Goal: Task Accomplishment & Management: Use online tool/utility

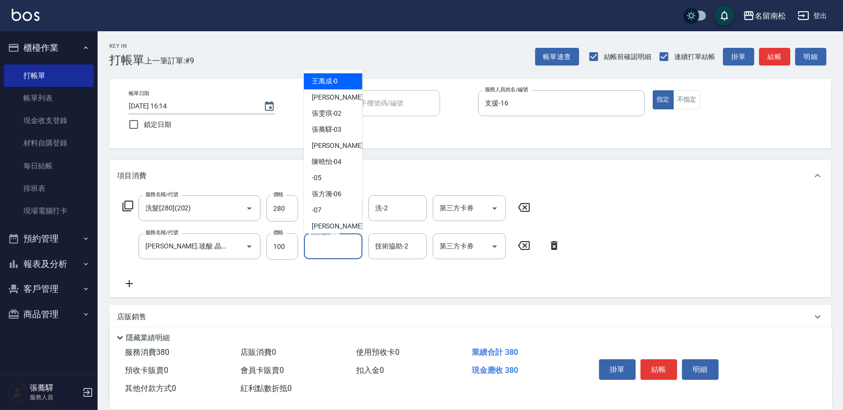
click at [342, 248] on input "技術協助-1" at bounding box center [333, 245] width 50 height 17
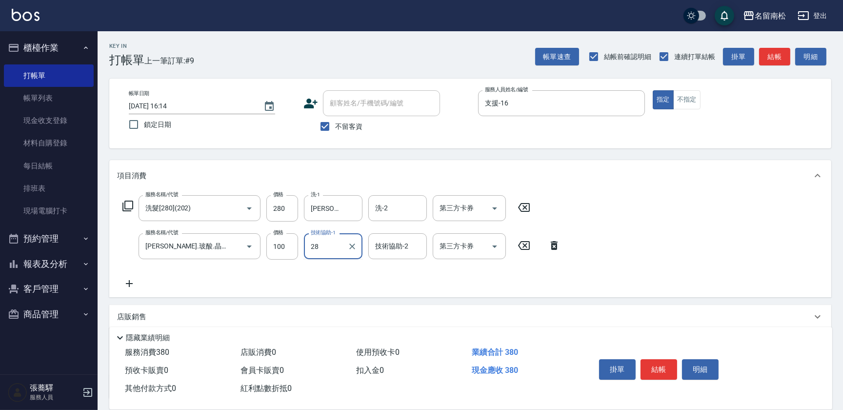
type input "[PERSON_NAME]-28"
click at [682, 97] on button "不指定" at bounding box center [686, 99] width 27 height 19
click at [658, 369] on button "結帳" at bounding box center [658, 369] width 37 height 20
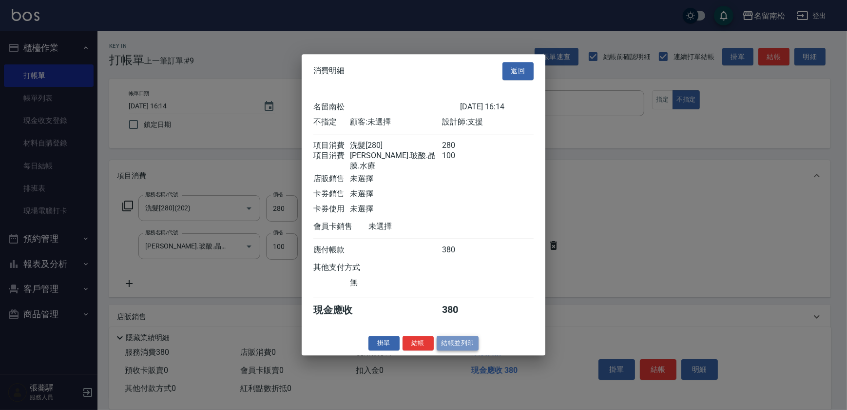
click at [464, 341] on button "結帳並列印" at bounding box center [458, 342] width 42 height 15
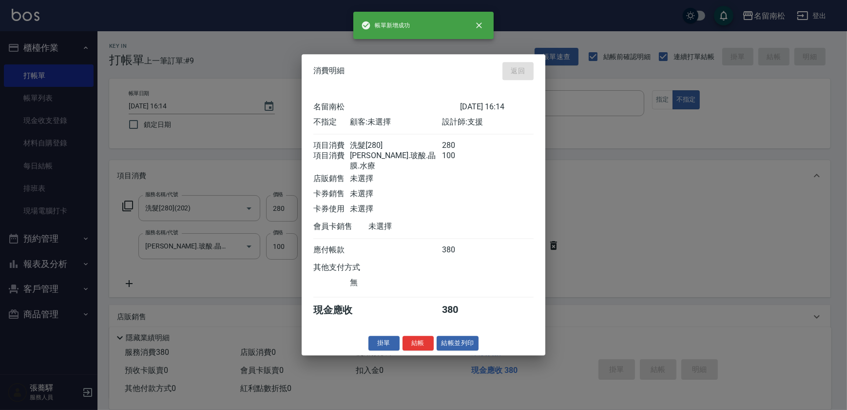
type input "[DATE] 17:57"
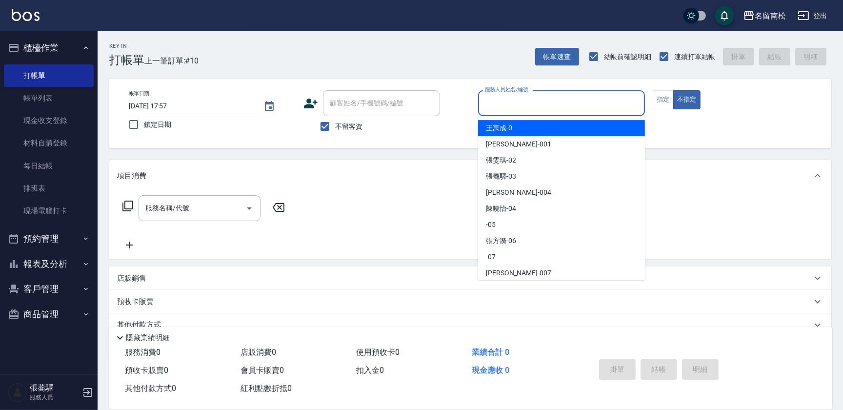
click at [527, 96] on input "服務人員姓名/編號" at bounding box center [561, 103] width 158 height 17
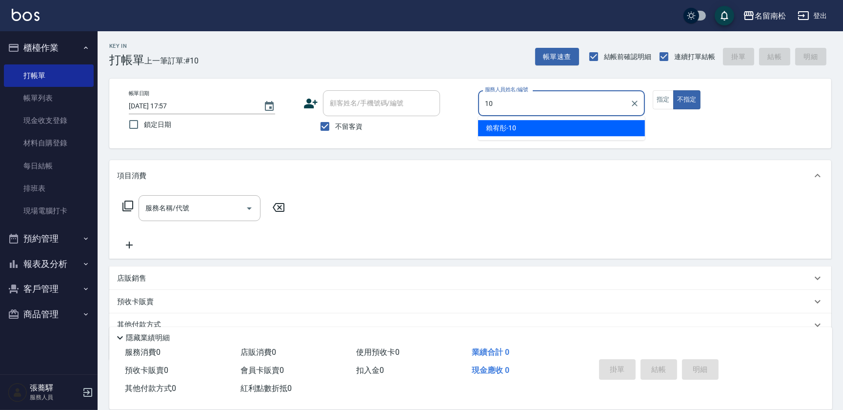
click at [518, 128] on div "[PERSON_NAME]-10" at bounding box center [561, 128] width 167 height 16
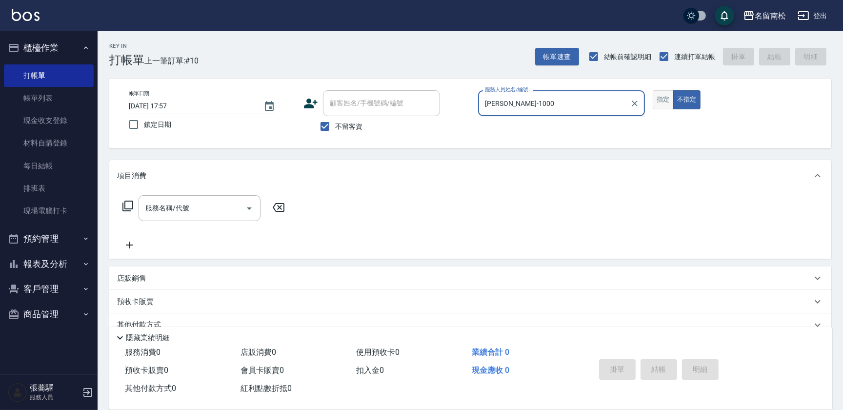
type input "賴宥彤-10"
click at [670, 99] on button "指定" at bounding box center [662, 99] width 21 height 19
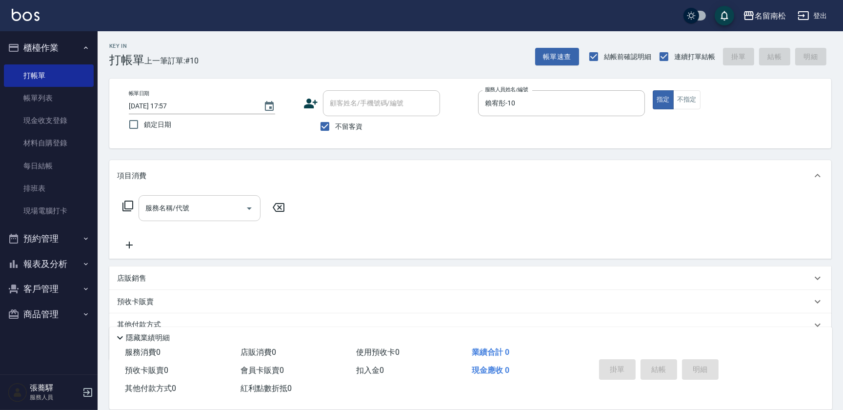
click at [223, 204] on input "服務名稱/代號" at bounding box center [192, 207] width 98 height 17
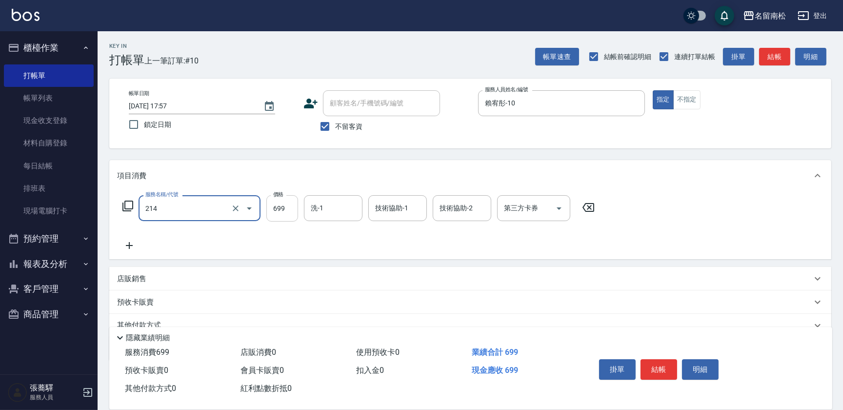
type input "滾珠洗髪699(214)"
click at [291, 209] on input "699" at bounding box center [282, 208] width 32 height 26
click at [278, 206] on input "7700" at bounding box center [282, 208] width 32 height 26
type input "700"
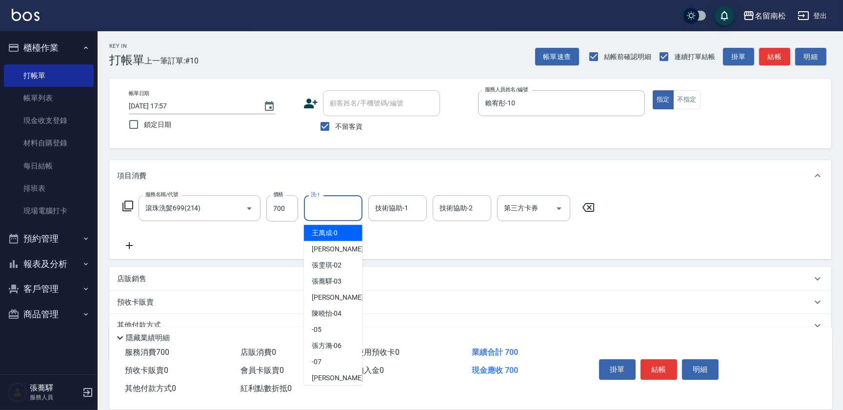
click at [344, 208] on input "洗-1" at bounding box center [333, 207] width 50 height 17
click at [345, 240] on div "[PERSON_NAME]-10" at bounding box center [333, 233] width 59 height 16
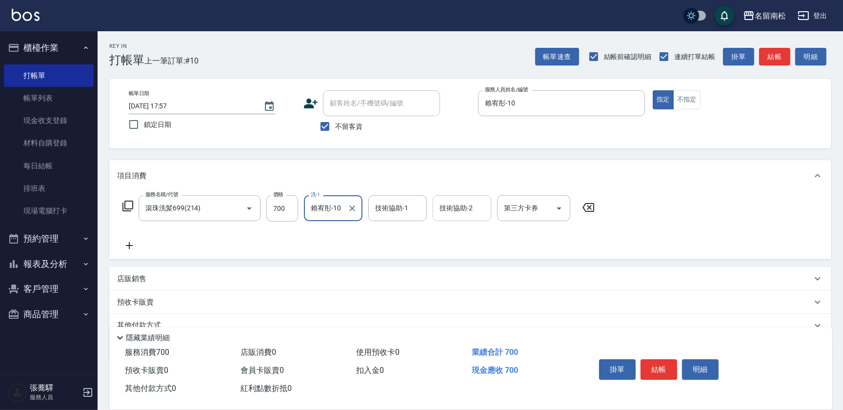
type input "賴宥彤-10"
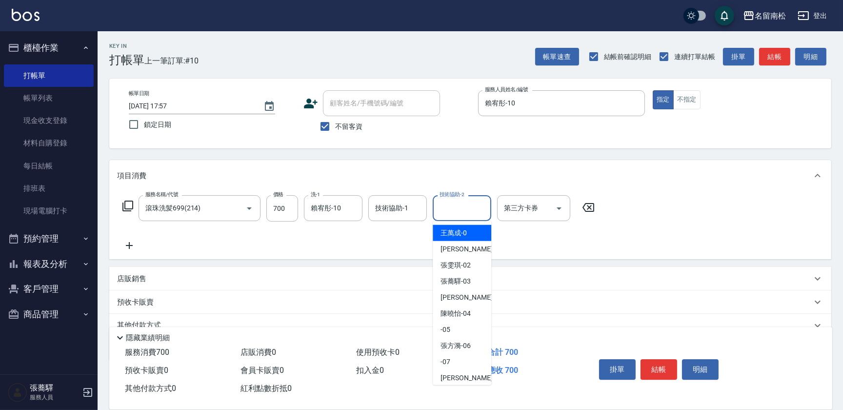
click at [459, 211] on input "技術協助-2" at bounding box center [462, 207] width 50 height 17
click at [457, 229] on span "[PERSON_NAME]-10" at bounding box center [455, 233] width 30 height 10
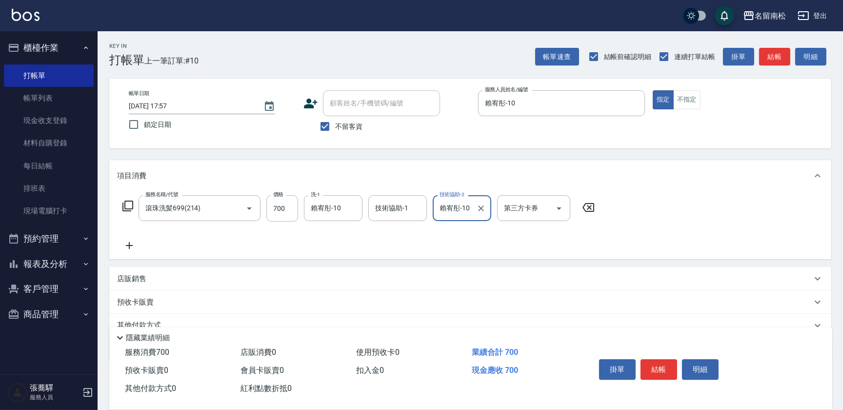
type input "賴宥彤-10"
click at [134, 240] on icon at bounding box center [129, 245] width 24 height 12
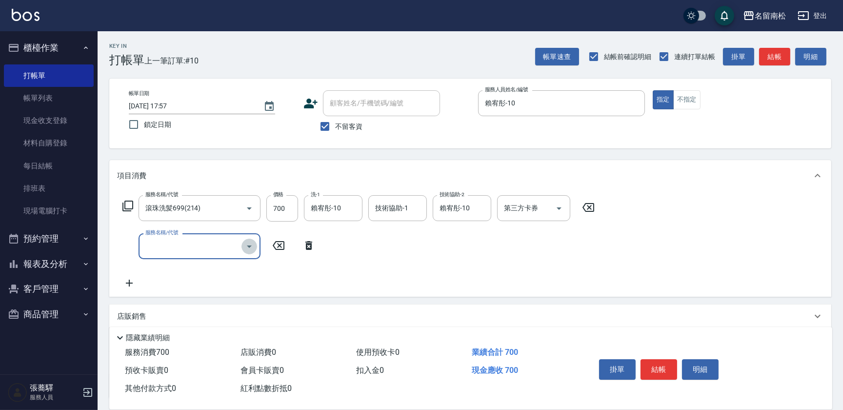
click at [250, 252] on button "Open" at bounding box center [249, 246] width 16 height 16
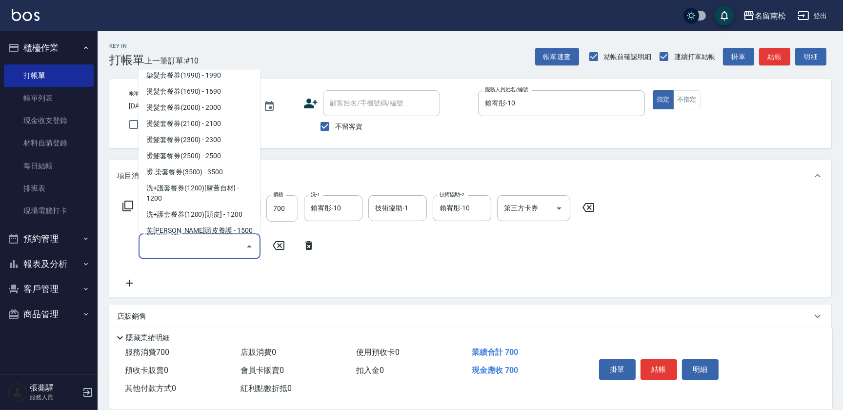
scroll to position [1640, 0]
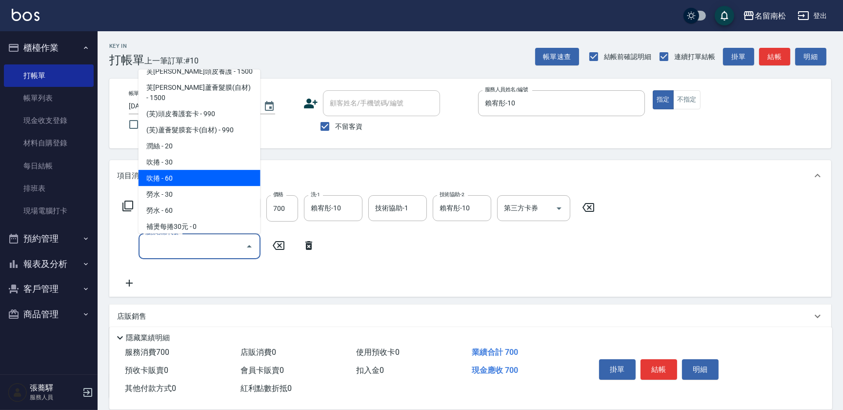
click at [191, 170] on span "吹捲 - 60" at bounding box center [199, 178] width 122 height 16
type input "吹捲(803)"
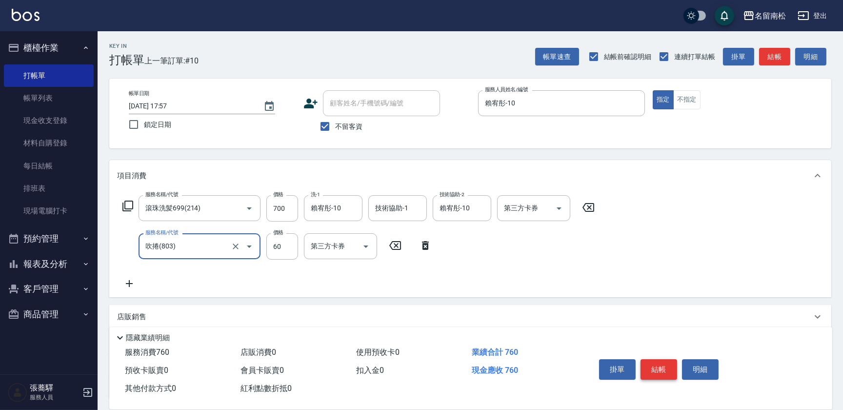
click at [662, 362] on button "結帳" at bounding box center [658, 369] width 37 height 20
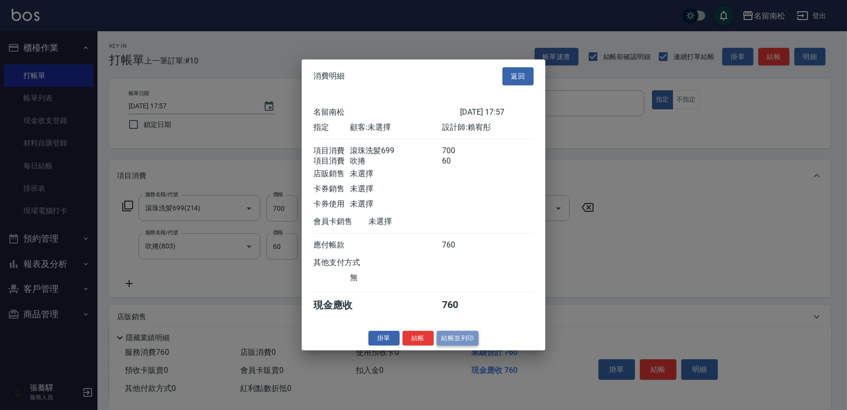
click at [457, 342] on button "結帳並列印" at bounding box center [458, 337] width 42 height 15
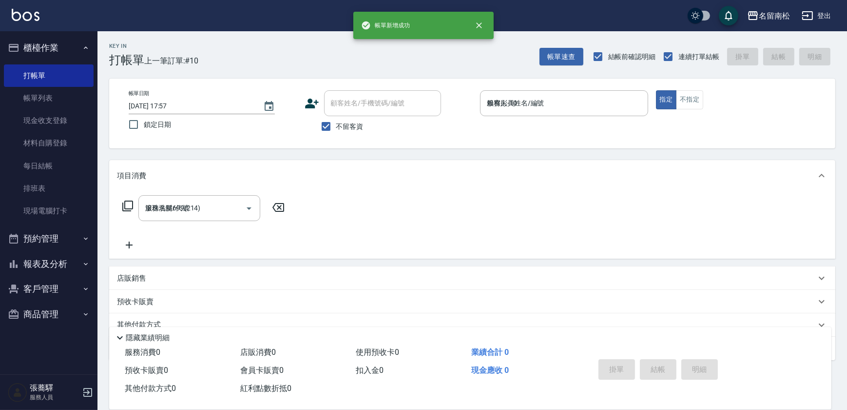
type input "[DATE] 18:09"
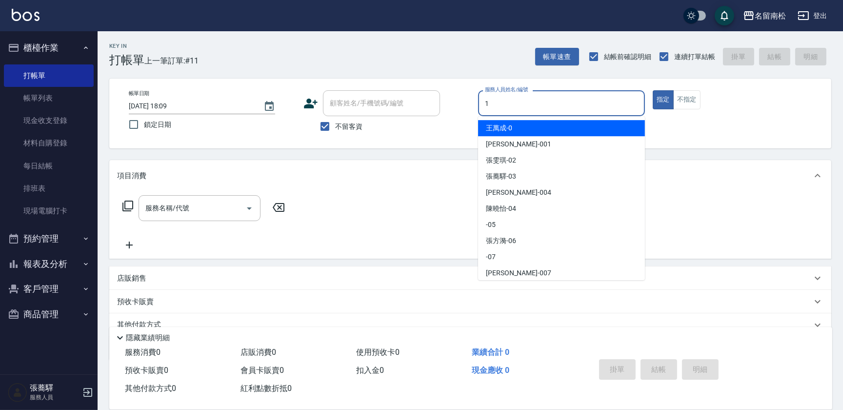
click at [542, 103] on input "1" at bounding box center [561, 103] width 158 height 17
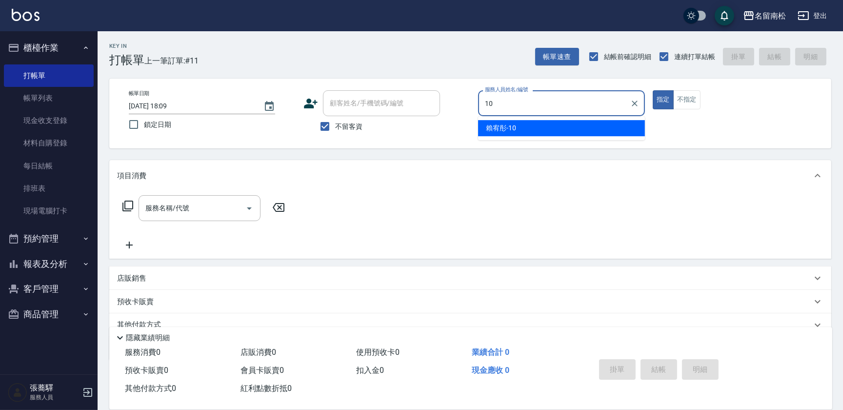
drag, startPoint x: 529, startPoint y: 128, endPoint x: 476, endPoint y: 122, distance: 52.6
click at [518, 127] on div "[PERSON_NAME]-10" at bounding box center [561, 128] width 167 height 16
type input "賴宥彤-10"
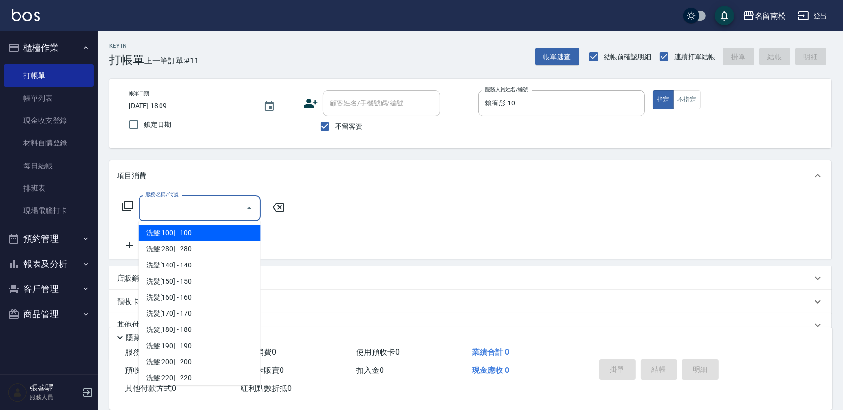
click at [196, 212] on input "服務名稱/代號" at bounding box center [192, 207] width 98 height 17
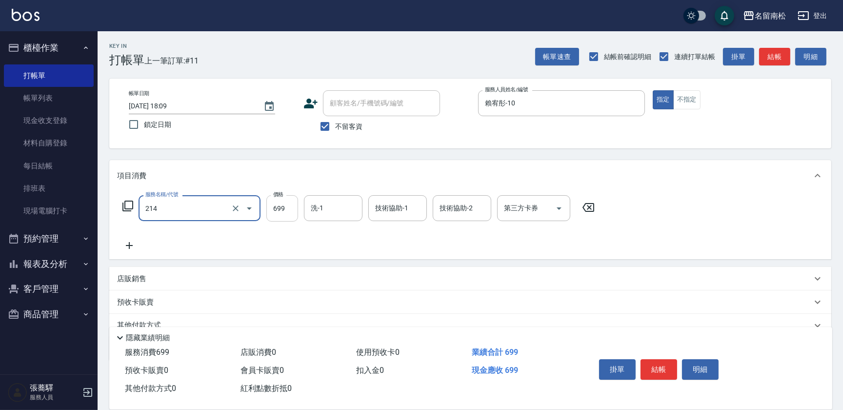
type input "滾珠洗髪699(214)"
click at [280, 209] on input "699" at bounding box center [282, 208] width 32 height 26
click at [283, 209] on input "699" at bounding box center [282, 208] width 32 height 26
click at [279, 207] on input "69700" at bounding box center [282, 208] width 32 height 26
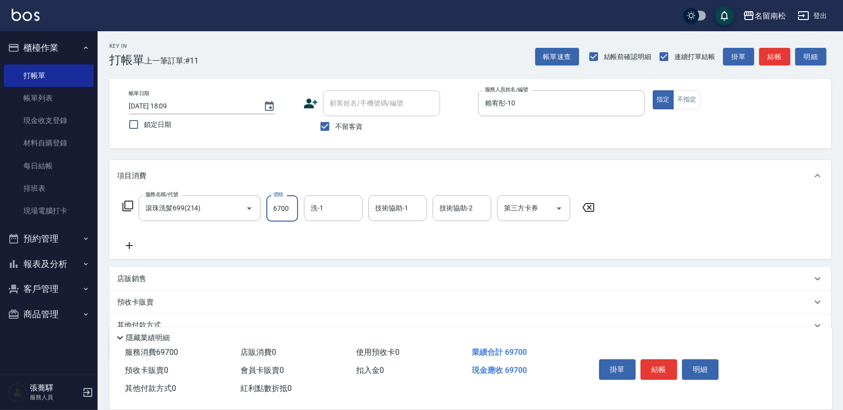
scroll to position [0, 0]
type input "700"
click at [328, 211] on input "洗-1" at bounding box center [333, 207] width 50 height 17
drag, startPoint x: 329, startPoint y: 227, endPoint x: 392, endPoint y: 217, distance: 64.2
click at [330, 228] on span "[PERSON_NAME]-10" at bounding box center [327, 233] width 30 height 10
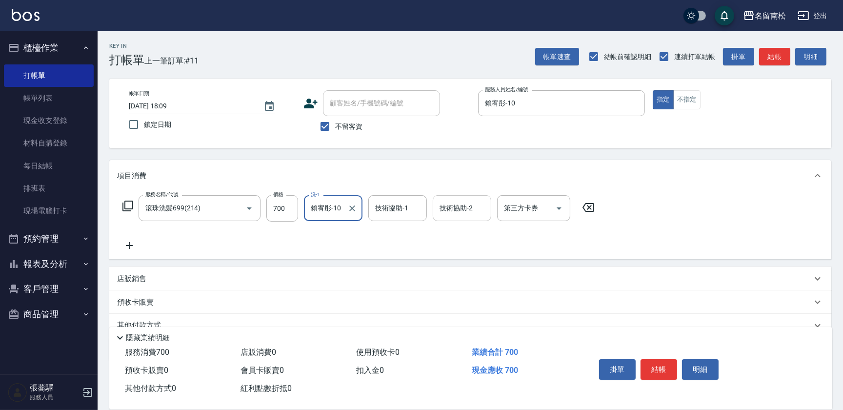
type input "賴宥彤-10"
click at [459, 205] on input "1" at bounding box center [454, 207] width 35 height 17
click at [453, 226] on div "[PERSON_NAME]-10" at bounding box center [462, 233] width 59 height 16
type input "賴宥彤-10"
drag, startPoint x: 657, startPoint y: 365, endPoint x: 592, endPoint y: 288, distance: 100.4
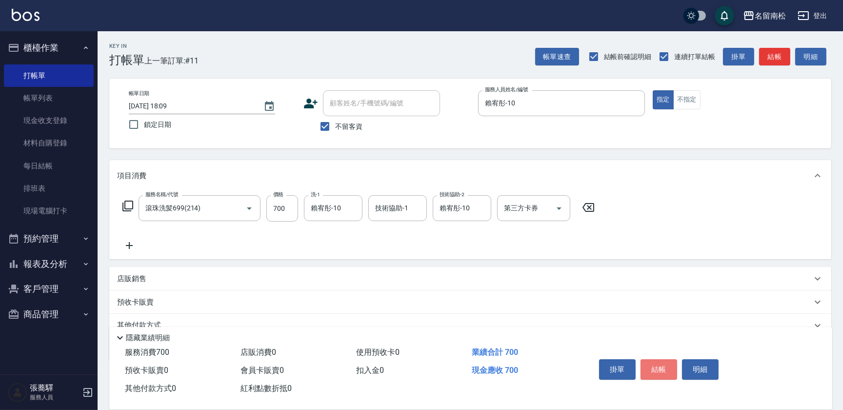
click at [657, 364] on button "結帳" at bounding box center [658, 369] width 37 height 20
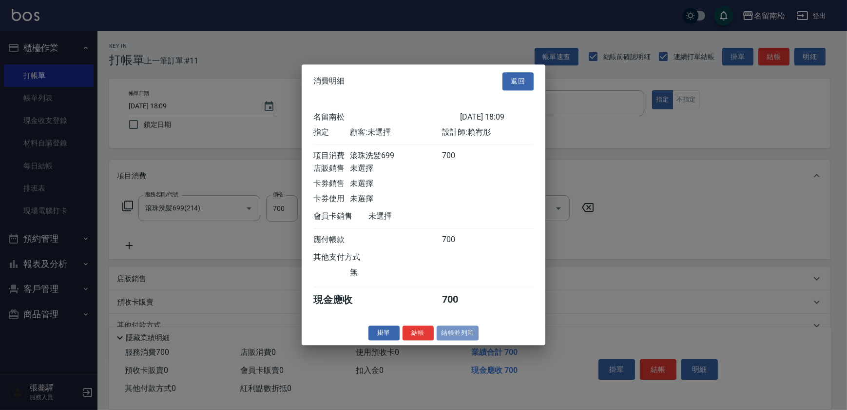
click at [445, 335] on button "結帳並列印" at bounding box center [458, 332] width 42 height 15
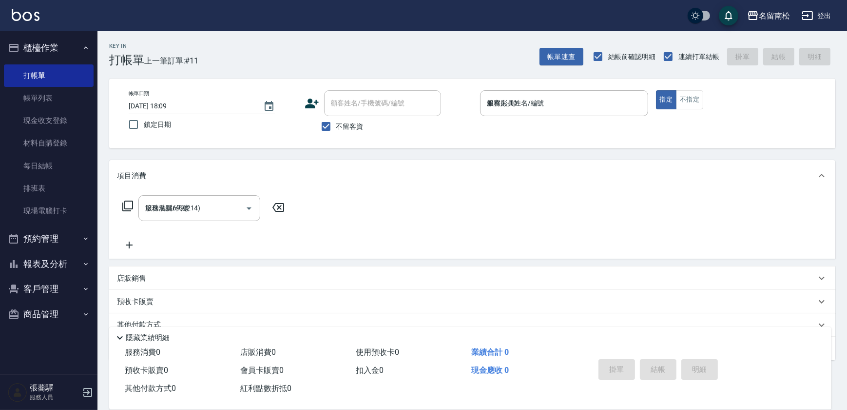
type input "[DATE] 18:10"
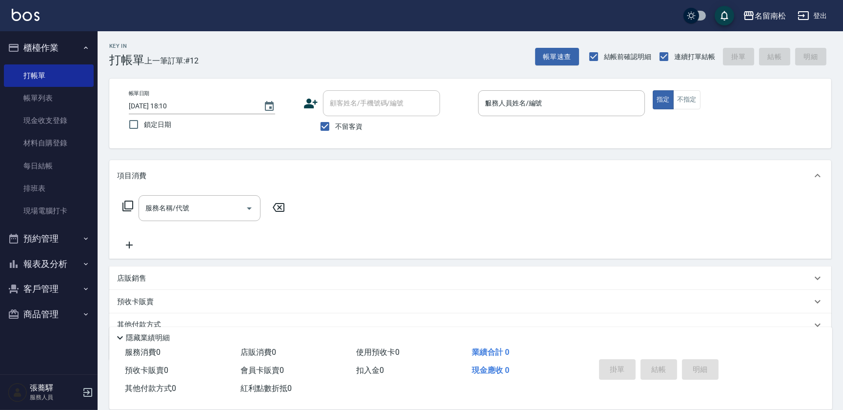
click at [517, 105] on div "服務人員姓名/編號 1 服務人員姓名/編號" at bounding box center [561, 103] width 167 height 26
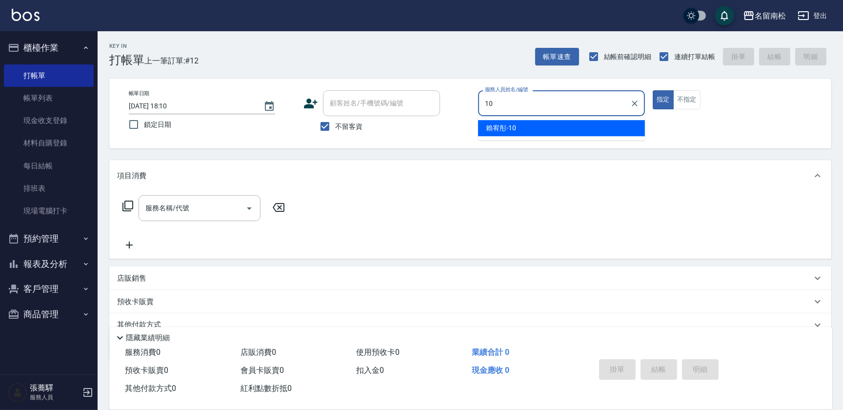
click at [515, 127] on span "[PERSON_NAME]-10" at bounding box center [501, 128] width 30 height 10
type input "賴宥彤-10"
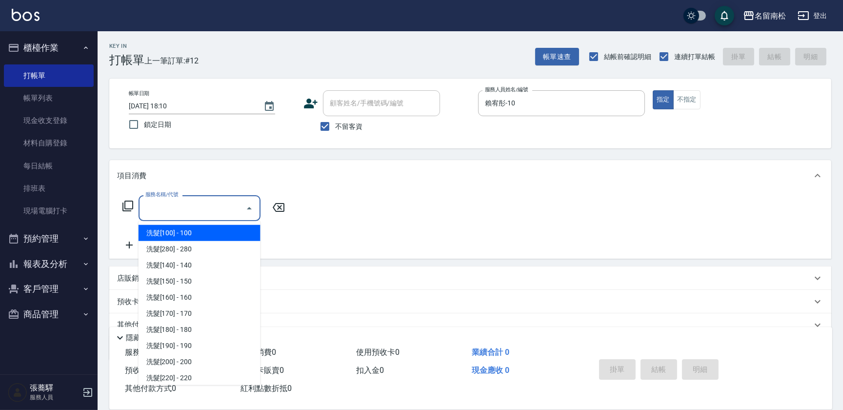
drag, startPoint x: 220, startPoint y: 213, endPoint x: 236, endPoint y: 213, distance: 16.6
click at [221, 213] on input "服務名稱/代號" at bounding box center [192, 207] width 98 height 17
click at [249, 208] on icon "Close" at bounding box center [249, 208] width 5 height 2
click at [234, 206] on input "服務名稱/代號" at bounding box center [192, 207] width 98 height 17
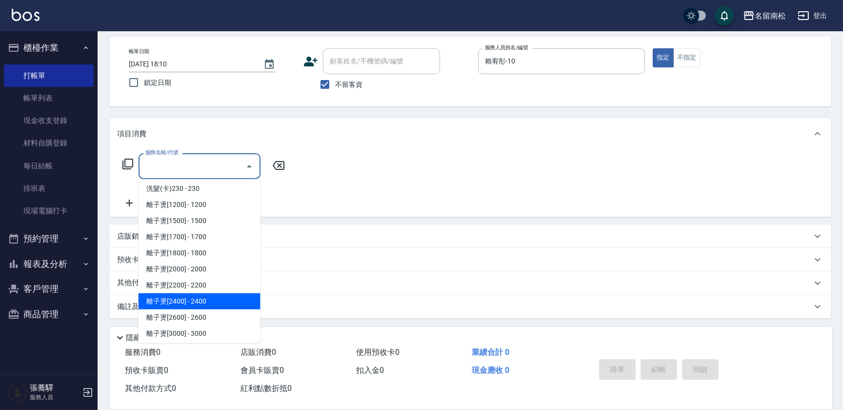
scroll to position [310, 0]
click at [213, 304] on span "離子燙[2600] - 2600" at bounding box center [199, 299] width 122 height 16
type input "離子燙[2600](308)"
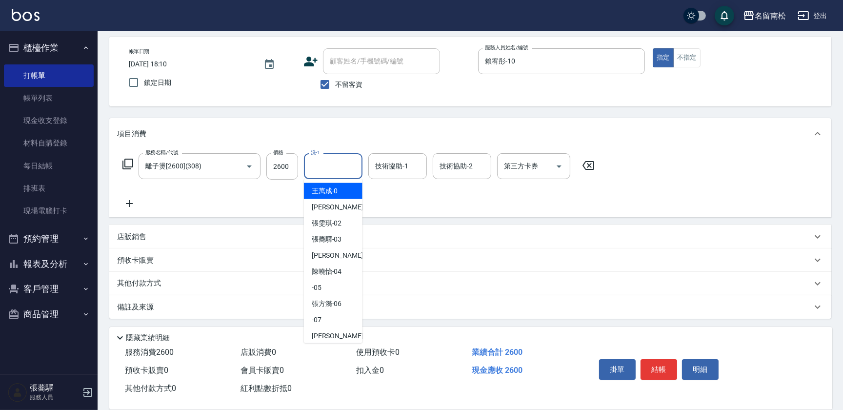
click at [325, 171] on input "洗-1" at bounding box center [333, 166] width 50 height 17
click at [332, 189] on span "[PERSON_NAME]-10" at bounding box center [327, 191] width 30 height 10
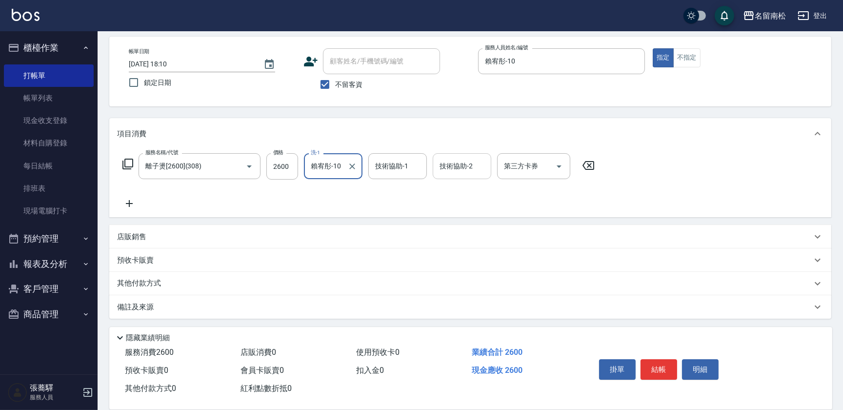
type input "賴宥彤-10"
click at [461, 163] on input "1" at bounding box center [454, 166] width 35 height 17
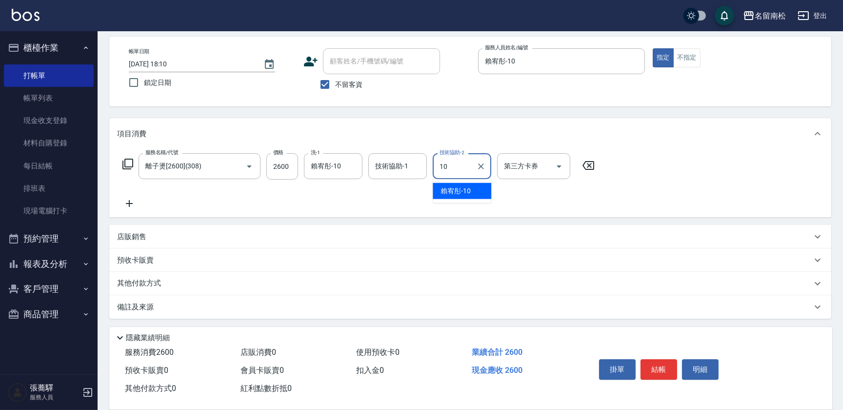
click at [455, 181] on ul "[PERSON_NAME]-10" at bounding box center [462, 191] width 59 height 24
click at [455, 187] on span "[PERSON_NAME]-10" at bounding box center [455, 191] width 30 height 10
type input "賴宥彤-10"
click at [650, 366] on button "結帳" at bounding box center [658, 369] width 37 height 20
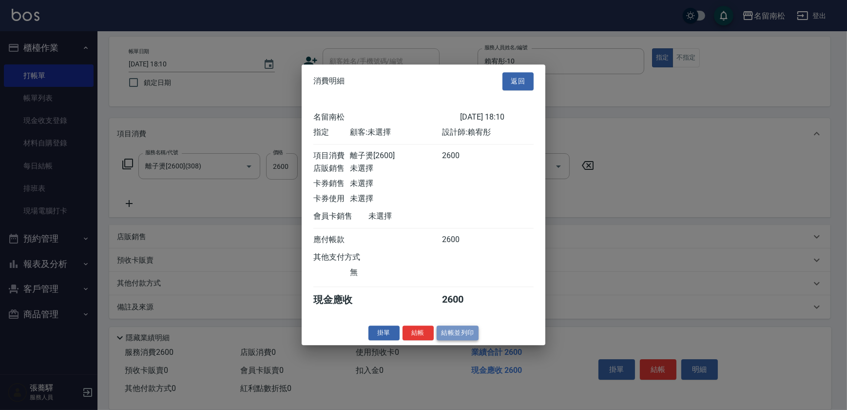
click at [461, 332] on button "結帳並列印" at bounding box center [458, 332] width 42 height 15
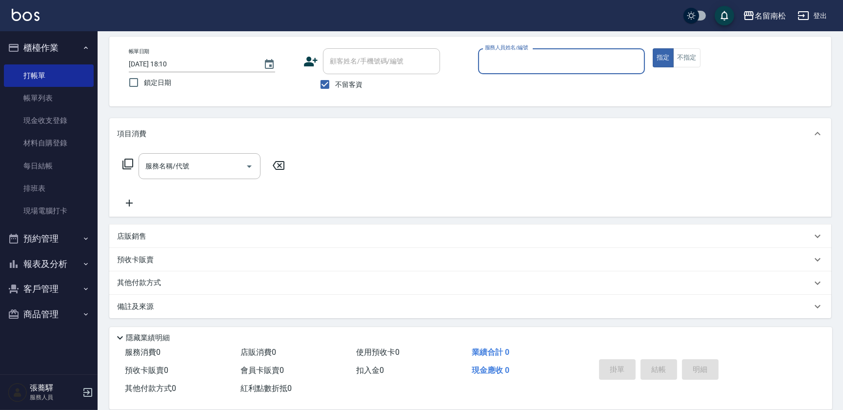
scroll to position [0, 0]
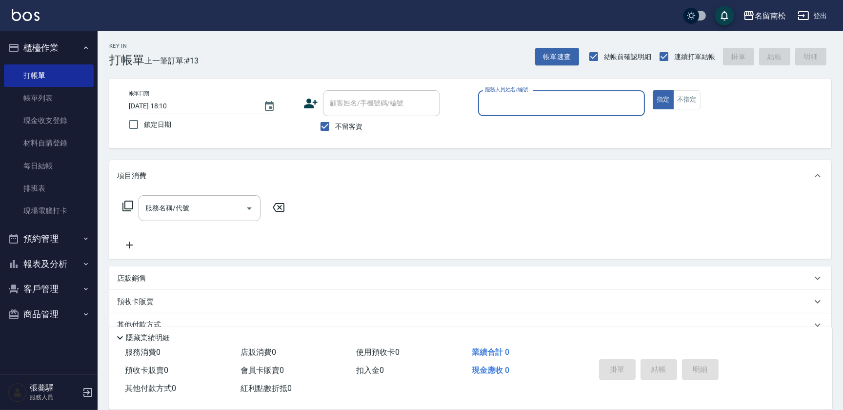
click at [581, 102] on input "服務人員姓名/編號" at bounding box center [561, 103] width 158 height 17
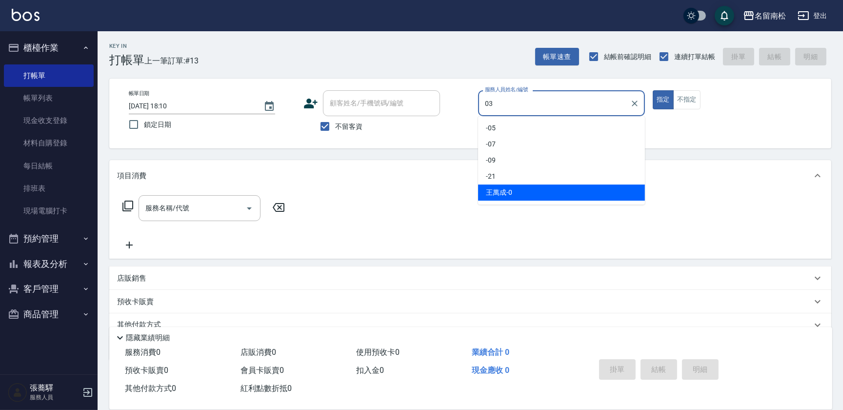
type input "[PERSON_NAME]-03"
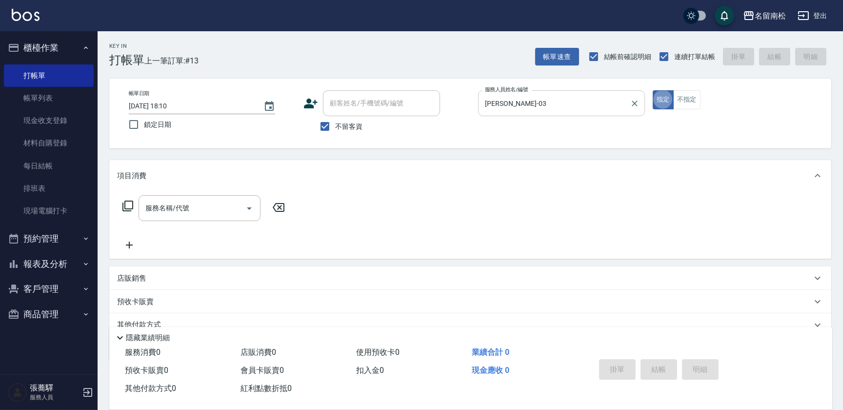
type button "true"
click at [210, 211] on input "服務名稱/代號" at bounding box center [192, 207] width 98 height 17
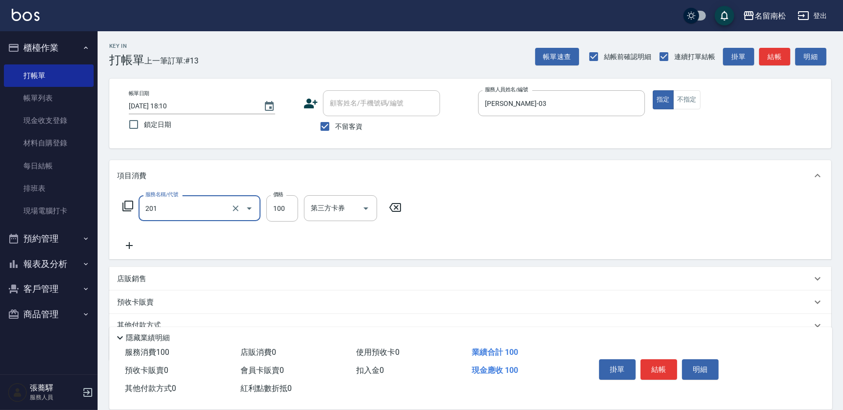
type input "洗髮[100](201)"
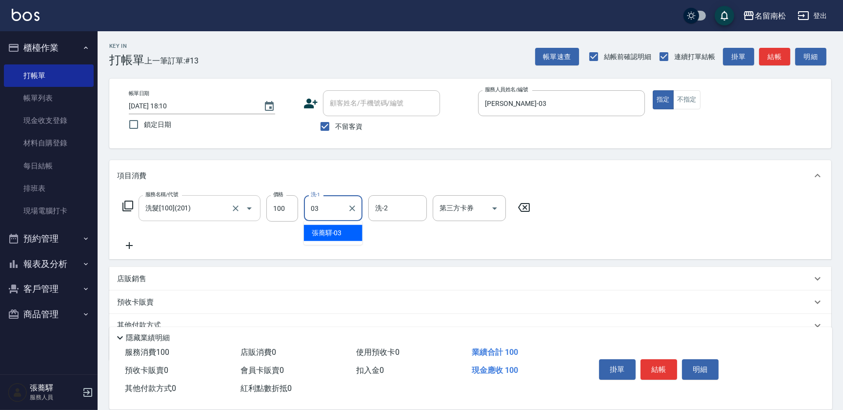
type input "[PERSON_NAME]-03"
click at [130, 243] on icon at bounding box center [129, 245] width 24 height 12
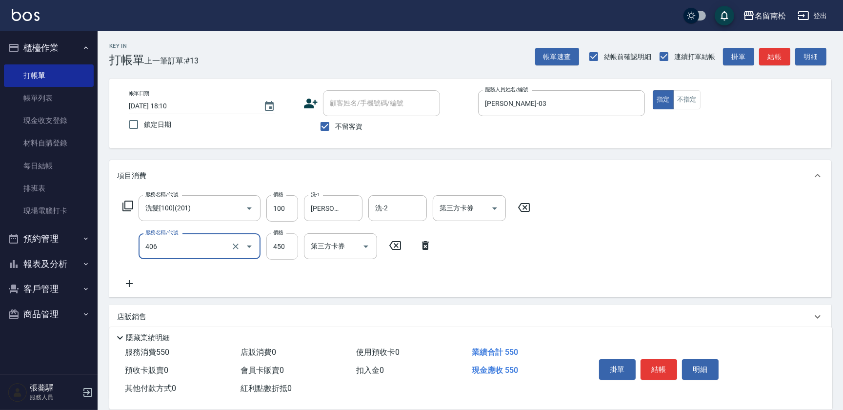
type input "剪髮(450)(406)"
click at [286, 250] on input "450" at bounding box center [282, 246] width 32 height 26
type input "480"
click at [656, 369] on button "結帳" at bounding box center [658, 369] width 37 height 20
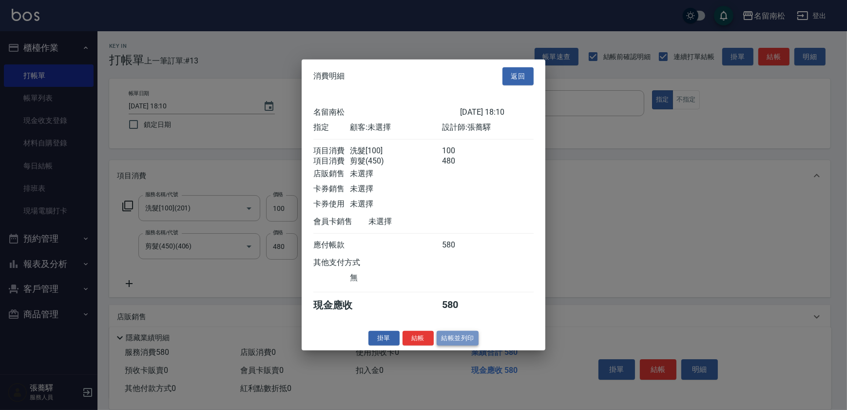
click at [469, 342] on button "結帳並列印" at bounding box center [458, 337] width 42 height 15
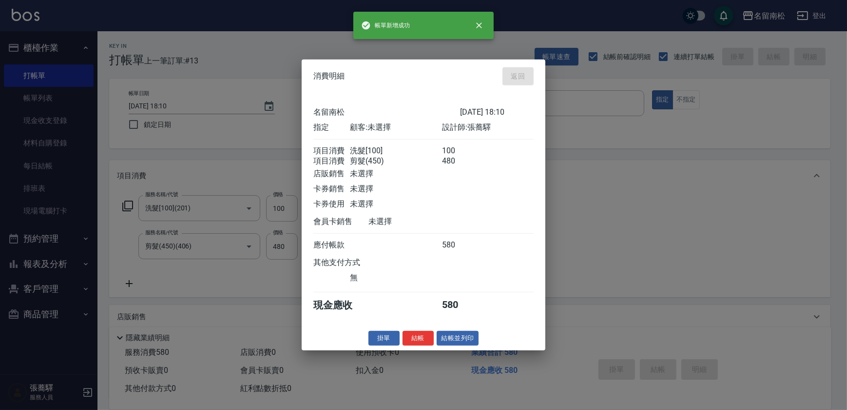
type input "[DATE] 18:31"
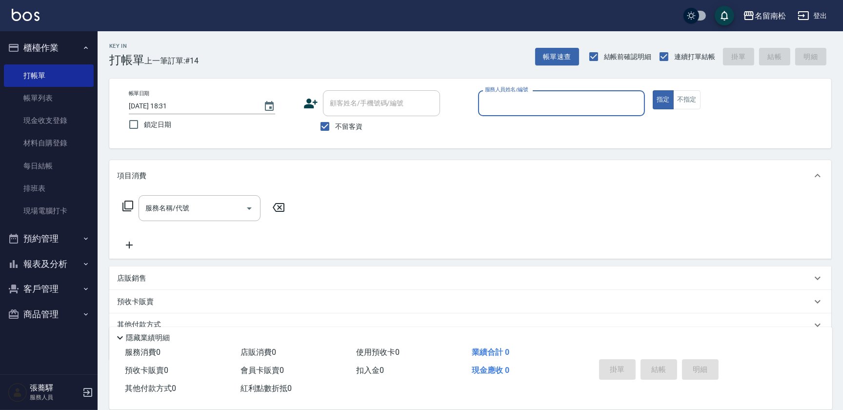
click at [546, 103] on input "服務人員姓名/編號" at bounding box center [561, 103] width 158 height 17
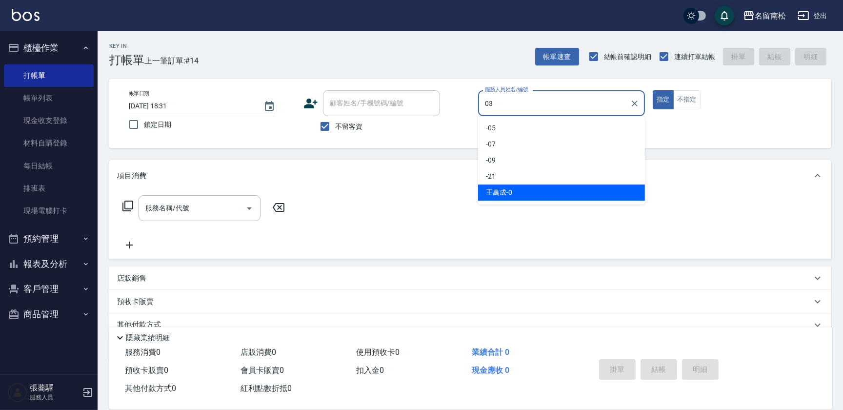
type input "[PERSON_NAME]-03"
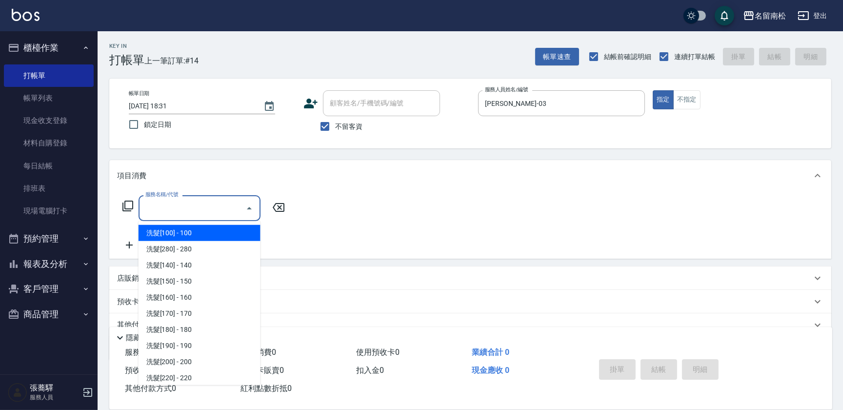
click at [173, 212] on input "服務名稱/代號" at bounding box center [192, 207] width 98 height 17
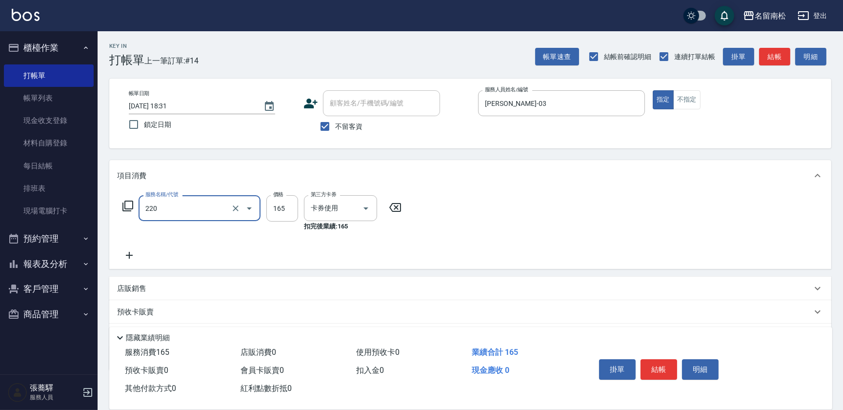
type input "洗髮卡券(165)(220)"
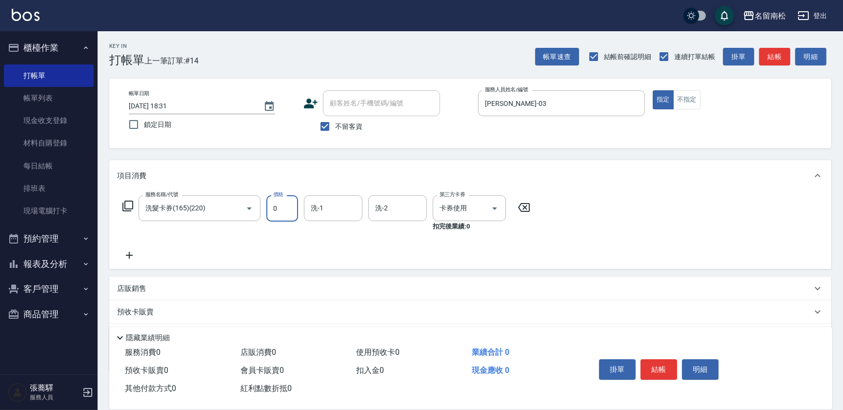
type input "0"
click at [521, 206] on icon at bounding box center [524, 207] width 24 height 12
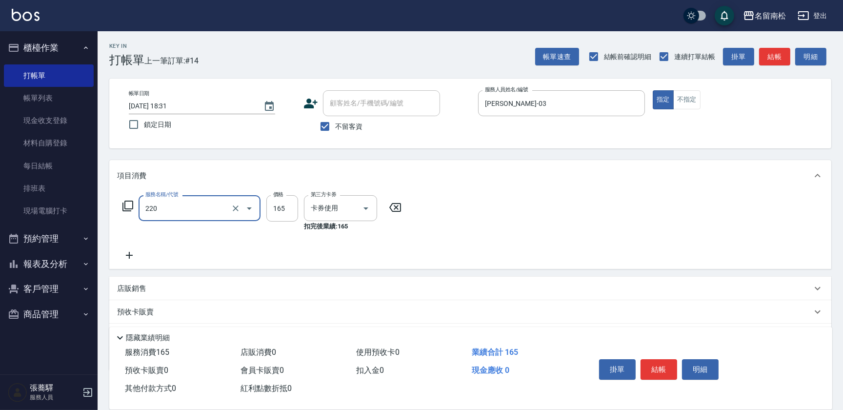
type input "洗髮卡券(165)(220)"
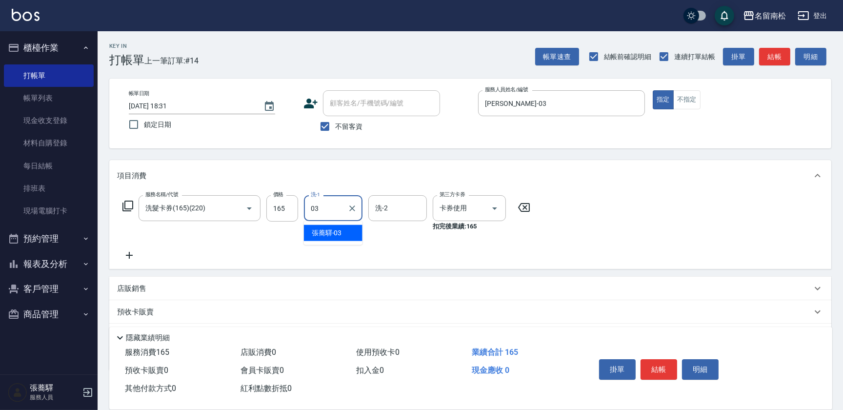
type input "[PERSON_NAME]-03"
click at [656, 367] on button "結帳" at bounding box center [658, 369] width 37 height 20
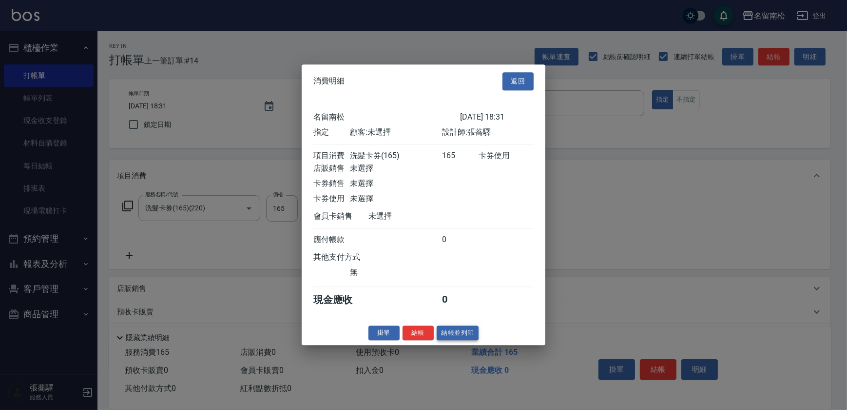
click at [454, 331] on button "結帳並列印" at bounding box center [458, 332] width 42 height 15
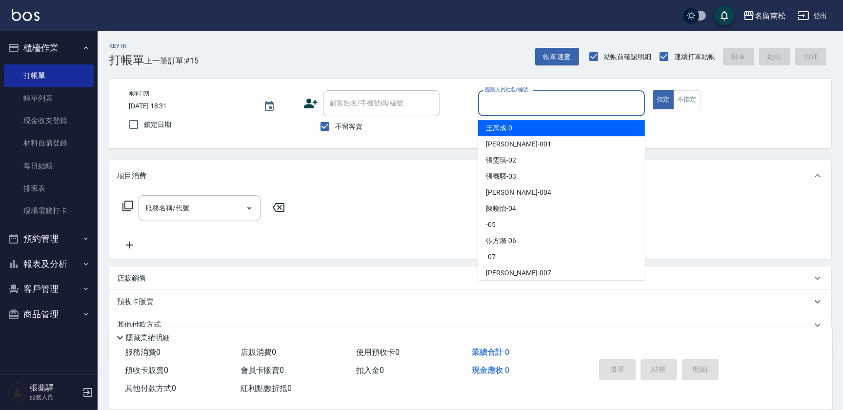
click at [590, 106] on input "服務人員姓名/編號" at bounding box center [561, 103] width 158 height 17
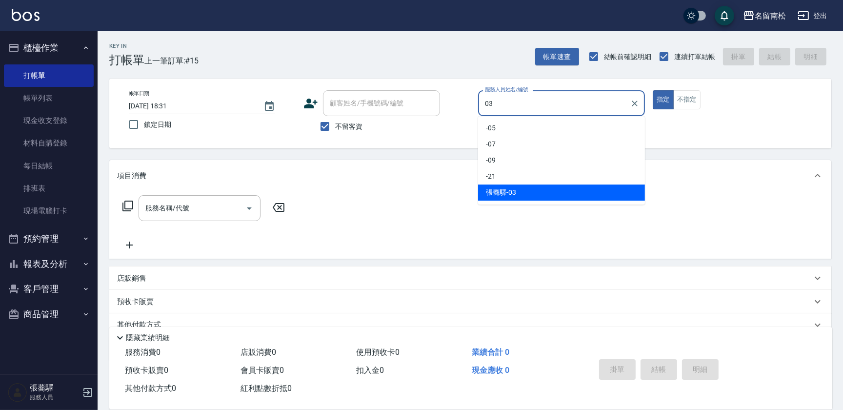
type input "[PERSON_NAME]-03"
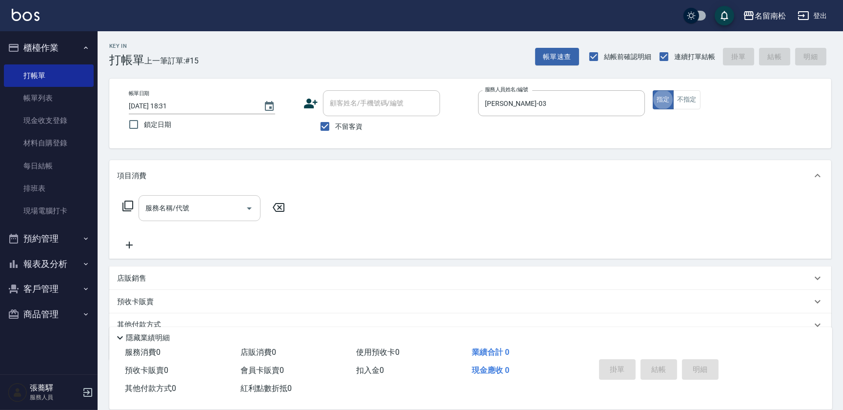
click at [205, 208] on input "服務名稱/代號" at bounding box center [192, 207] width 98 height 17
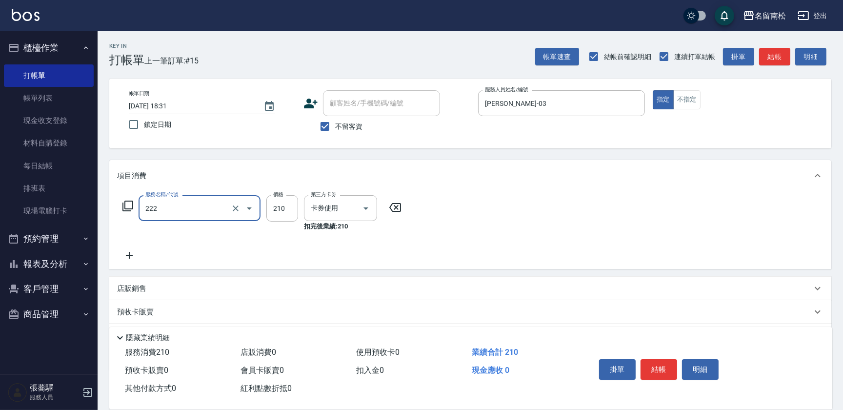
type input "洗髮卡券[210](222)"
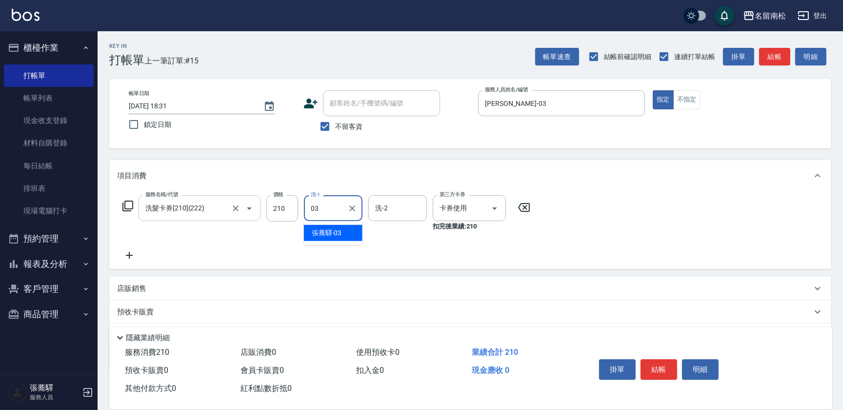
type input "[PERSON_NAME]-03"
click at [653, 362] on button "結帳" at bounding box center [658, 369] width 37 height 20
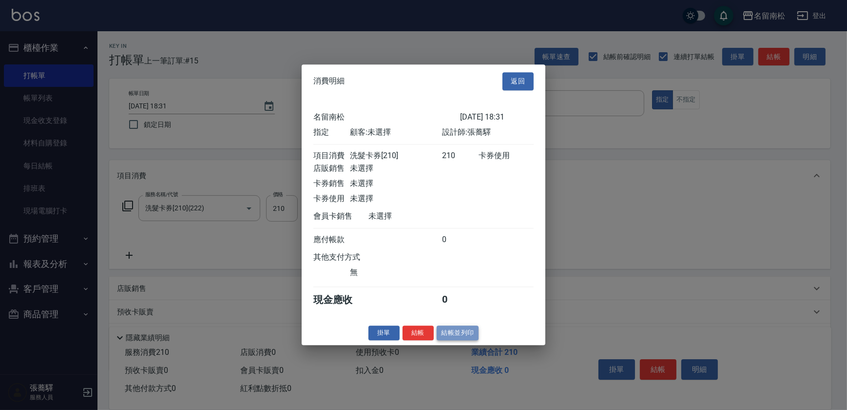
click at [455, 338] on button "結帳並列印" at bounding box center [458, 332] width 42 height 15
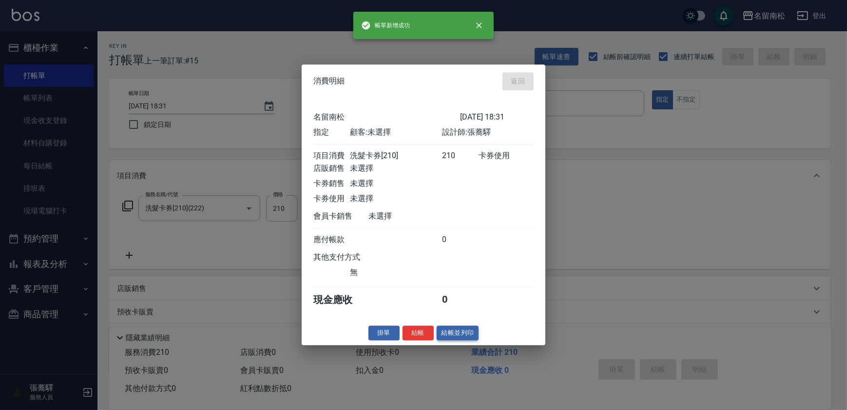
type input "[DATE] 18:32"
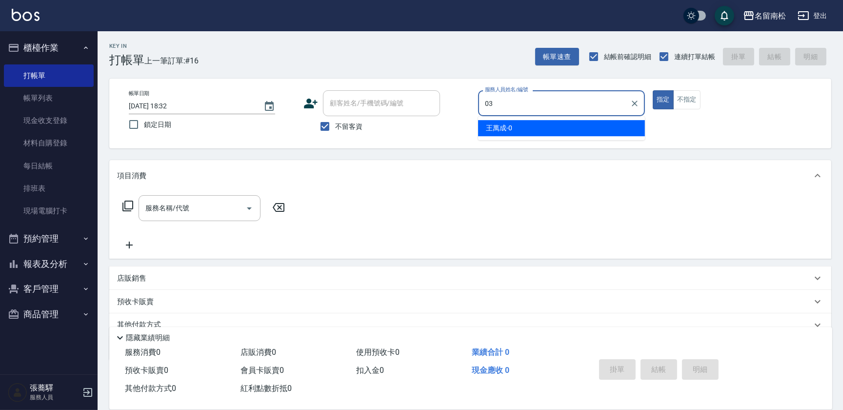
type input "[PERSON_NAME]-03"
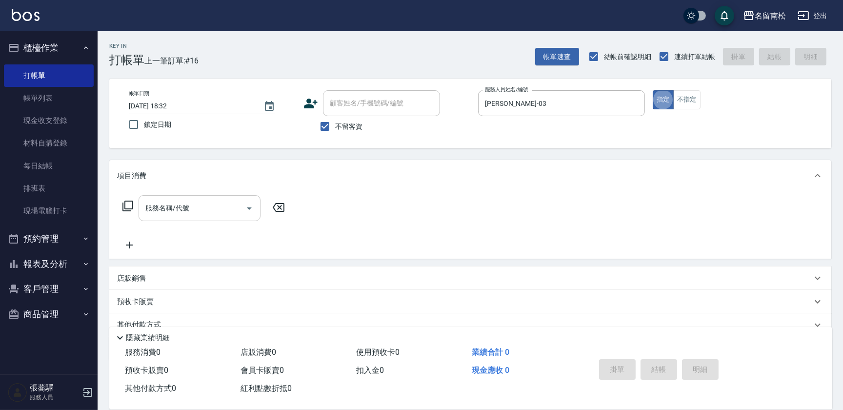
click at [189, 201] on input "服務名稱/代號" at bounding box center [192, 207] width 98 height 17
type input "4053"
click at [279, 206] on icon at bounding box center [278, 207] width 24 height 12
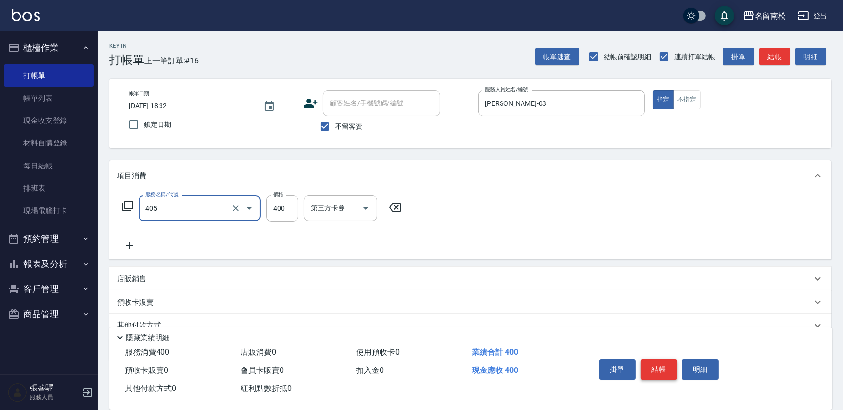
type input "剪髮(400)(405)"
click at [652, 361] on button "結帳" at bounding box center [658, 369] width 37 height 20
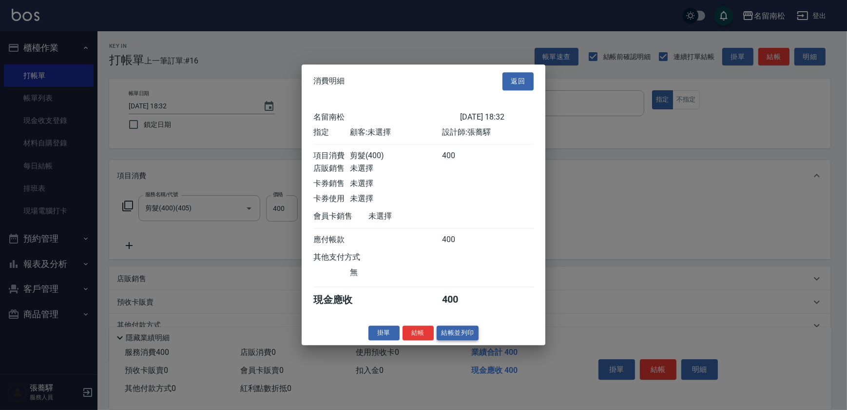
click at [469, 338] on button "結帳並列印" at bounding box center [458, 332] width 42 height 15
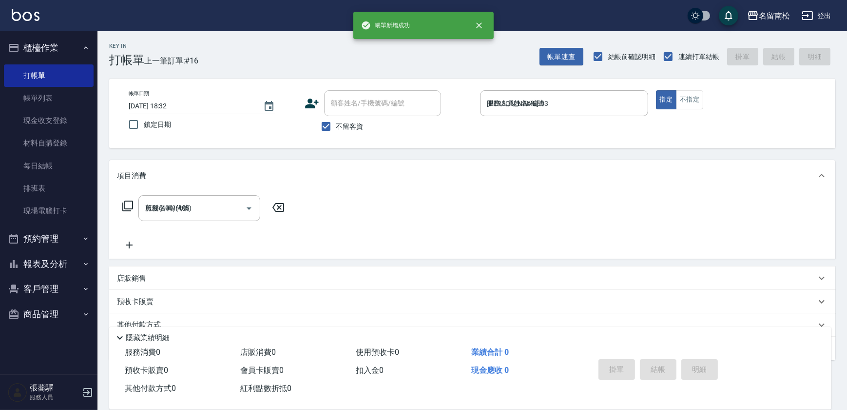
type input "[DATE] 18:33"
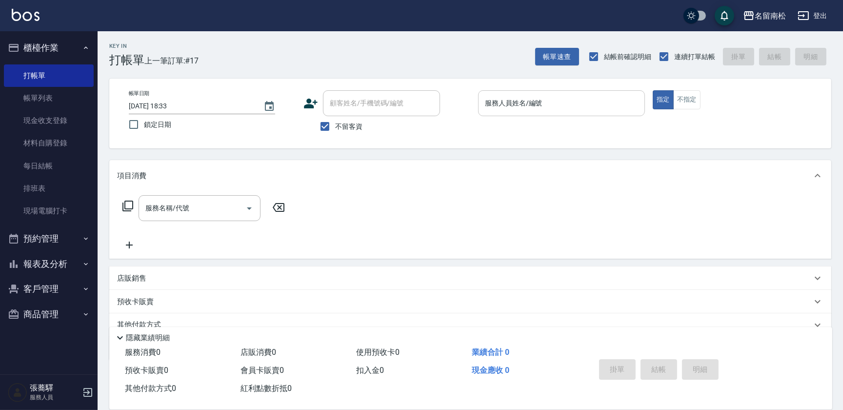
click at [578, 106] on input "服務人員姓名/編號" at bounding box center [561, 103] width 158 height 17
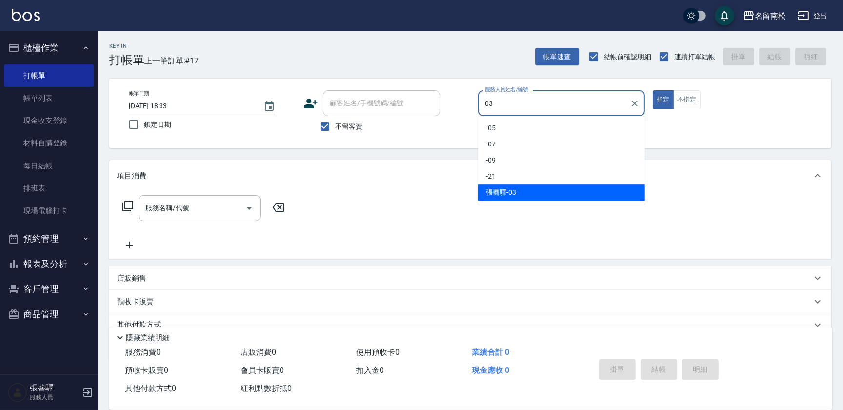
type input "[PERSON_NAME]-03"
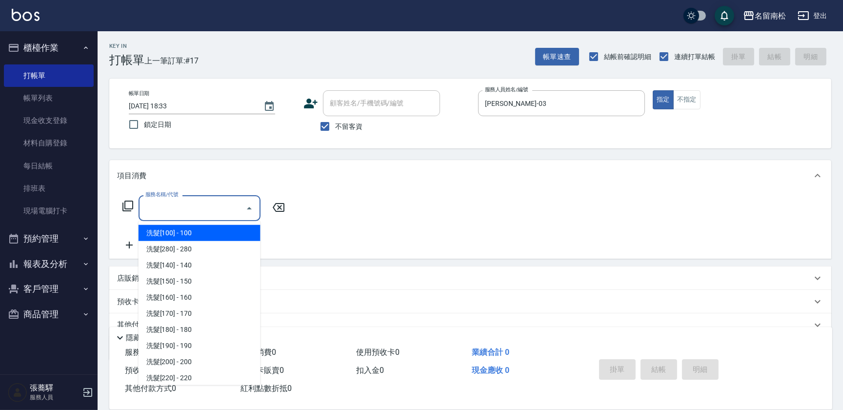
click at [182, 215] on input "服務名稱/代號" at bounding box center [192, 207] width 98 height 17
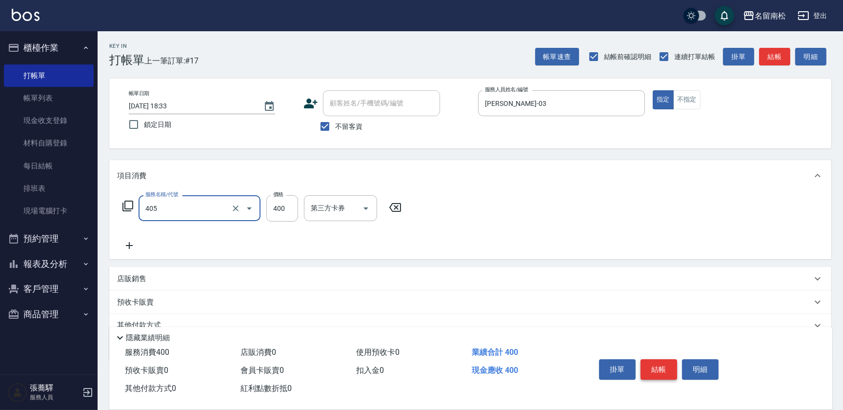
type input "剪髮(400)(405)"
click at [655, 364] on button "結帳" at bounding box center [658, 369] width 37 height 20
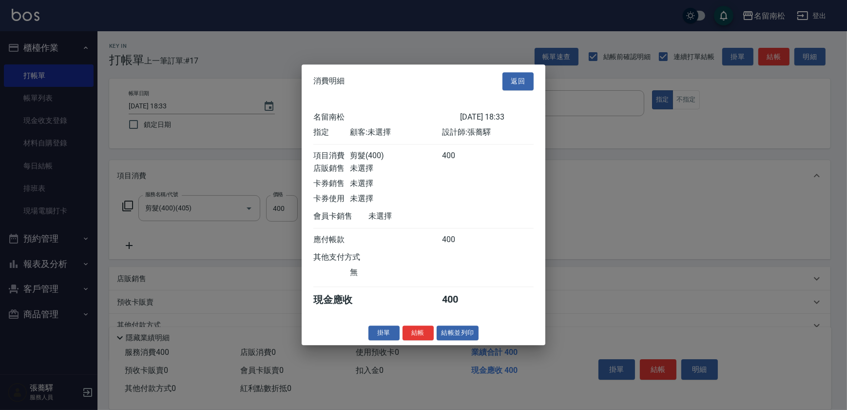
click at [465, 355] on div "消費明細 返回 [GEOGRAPHIC_DATA]留南松 [DATE] 18:33 指定 顧客: 未選擇 設計師: [PERSON_NAME] 項目消費 剪髮…" at bounding box center [423, 205] width 847 height 410
click at [460, 332] on button "結帳並列印" at bounding box center [458, 332] width 42 height 15
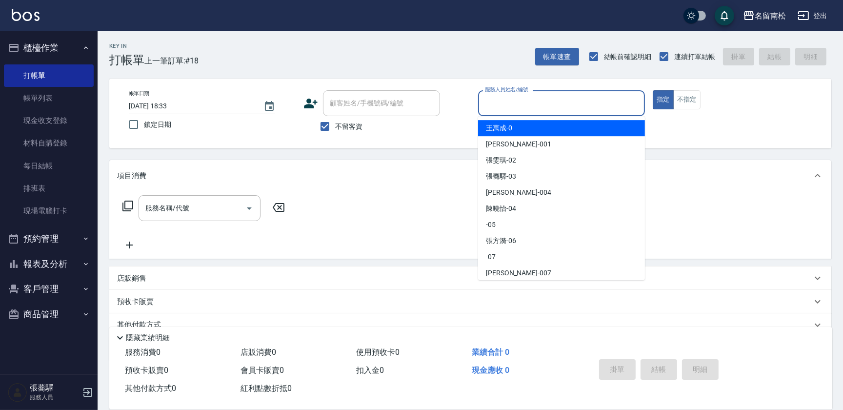
click at [589, 102] on input "服務人員姓名/編號" at bounding box center [561, 103] width 158 height 17
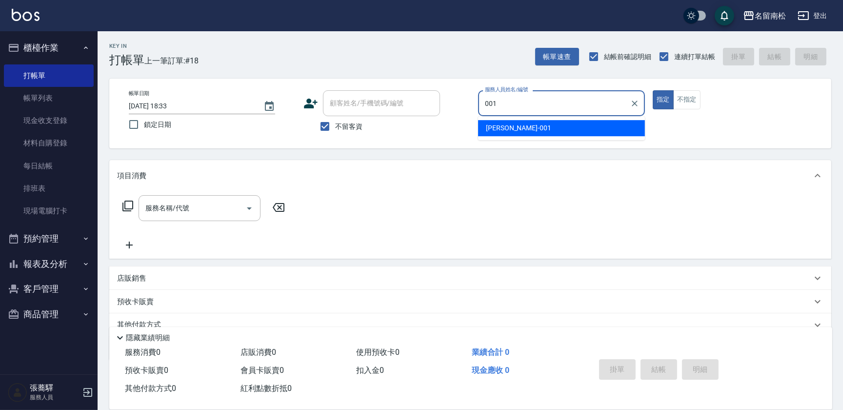
type input "[PERSON_NAME]-001"
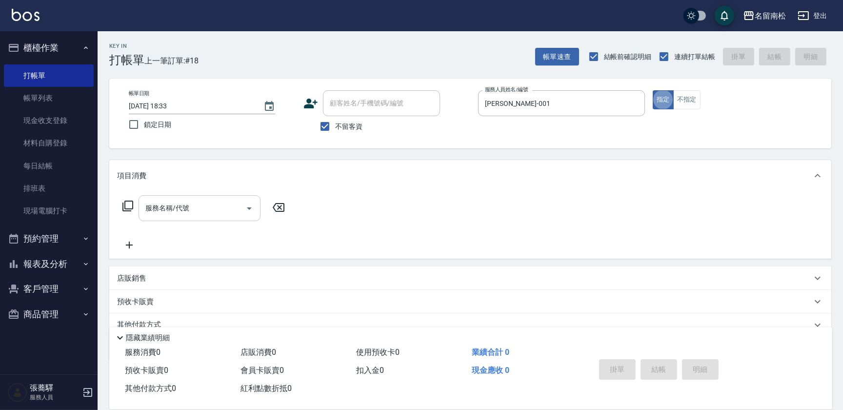
click at [186, 205] on input "服務名稱/代號" at bounding box center [192, 207] width 98 height 17
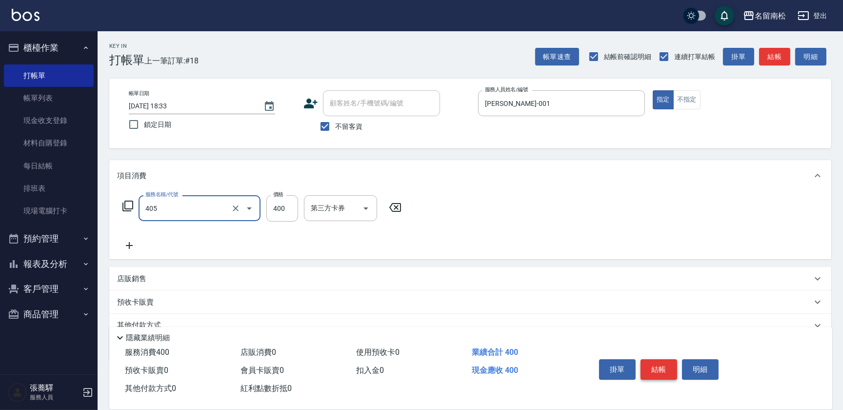
type input "剪髮(400)(405)"
click at [662, 362] on button "結帳" at bounding box center [658, 369] width 37 height 20
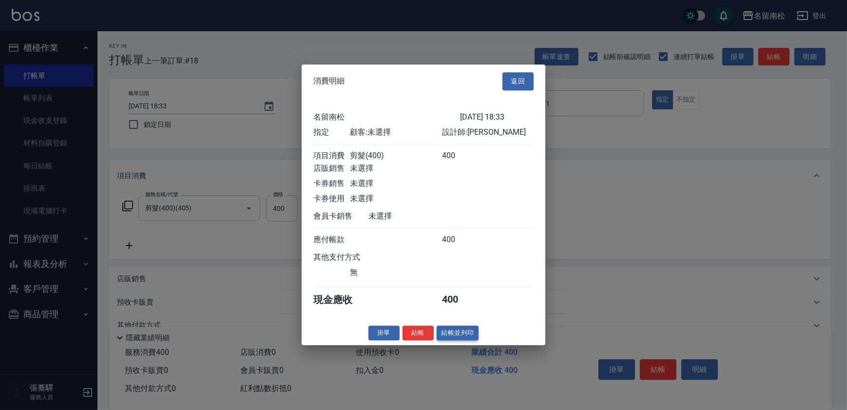
click at [461, 338] on button "結帳並列印" at bounding box center [458, 332] width 42 height 15
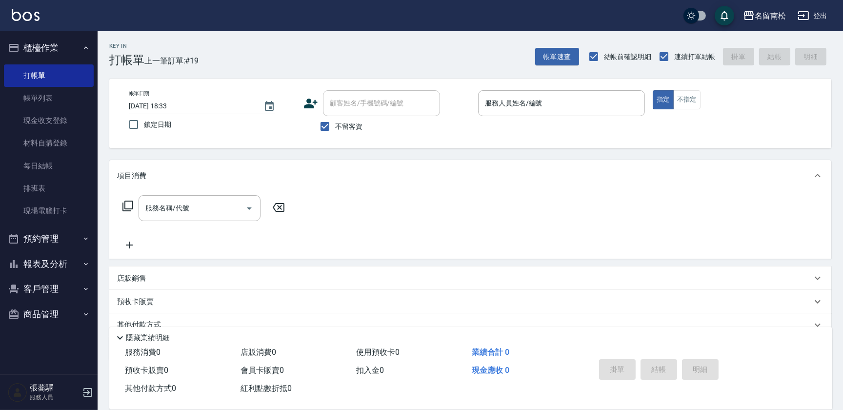
click at [87, 266] on icon "button" at bounding box center [86, 264] width 8 height 8
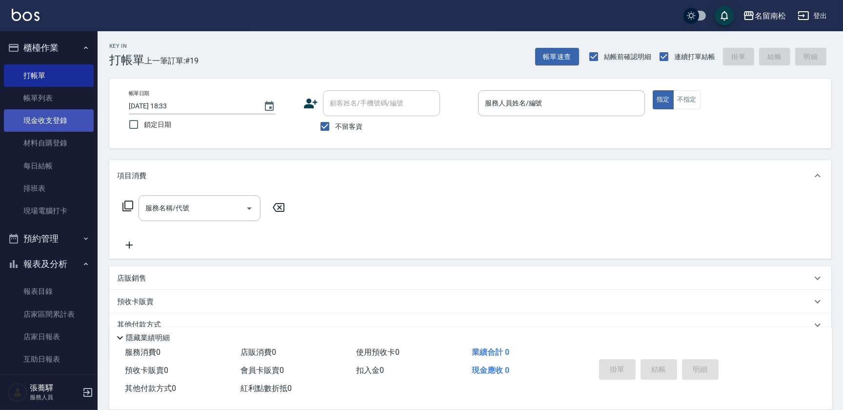
click at [79, 116] on link "現金收支登錄" at bounding box center [49, 120] width 90 height 22
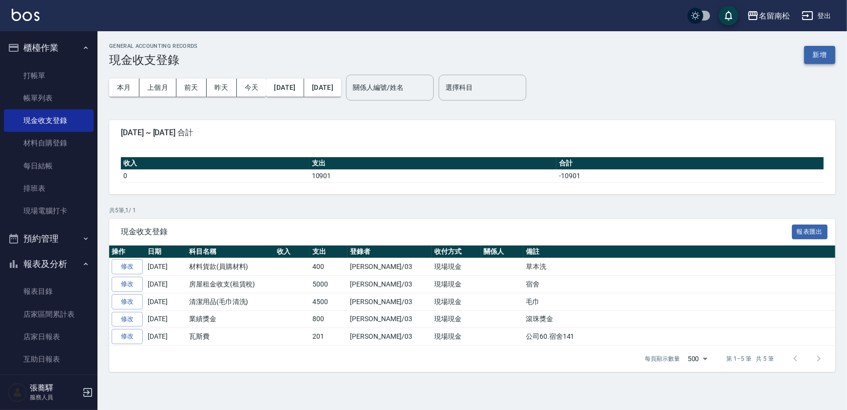
click at [824, 55] on button "新增" at bounding box center [820, 55] width 31 height 18
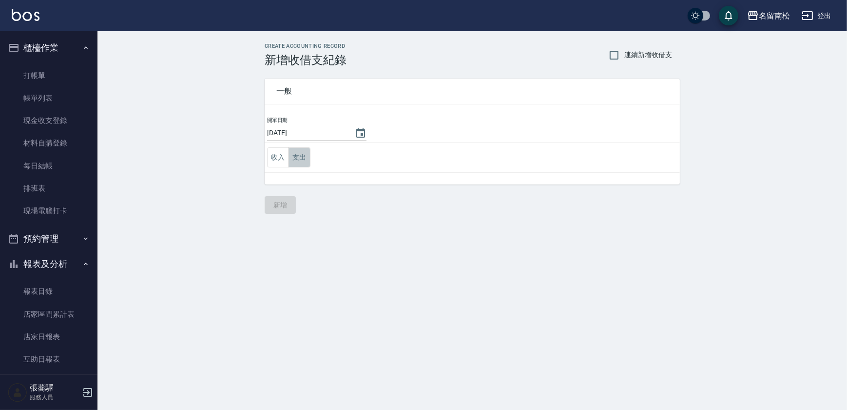
click at [301, 158] on button "支出" at bounding box center [300, 157] width 22 height 20
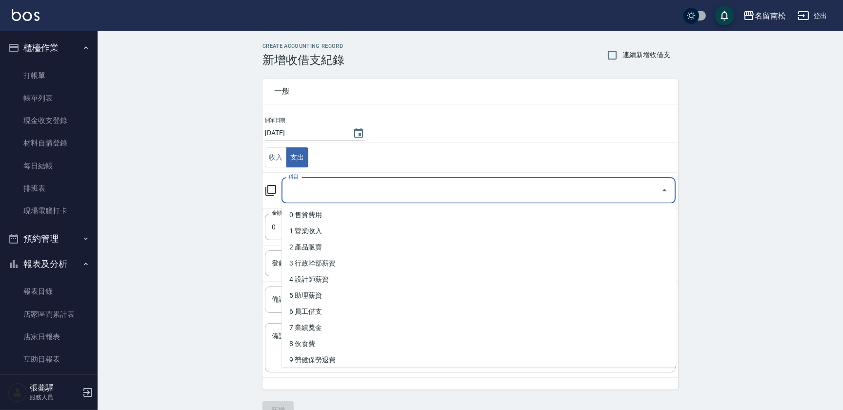
click at [312, 186] on input "科目" at bounding box center [471, 190] width 371 height 17
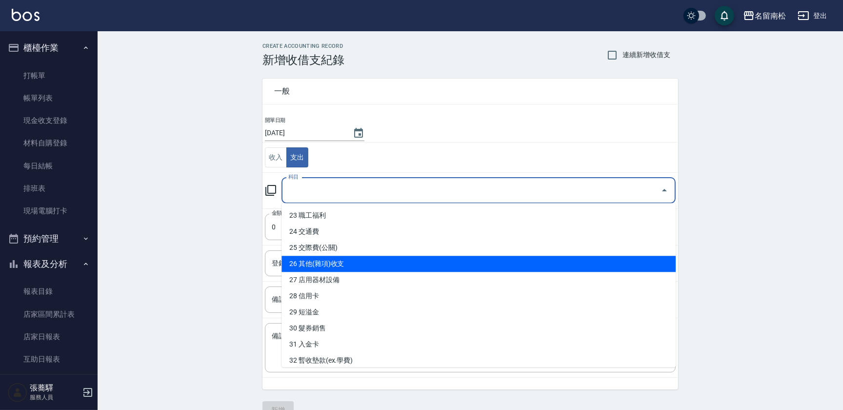
click at [520, 263] on li "26 其他(雜項)收支" at bounding box center [478, 264] width 394 height 16
type input "26 其他(雜項)收支"
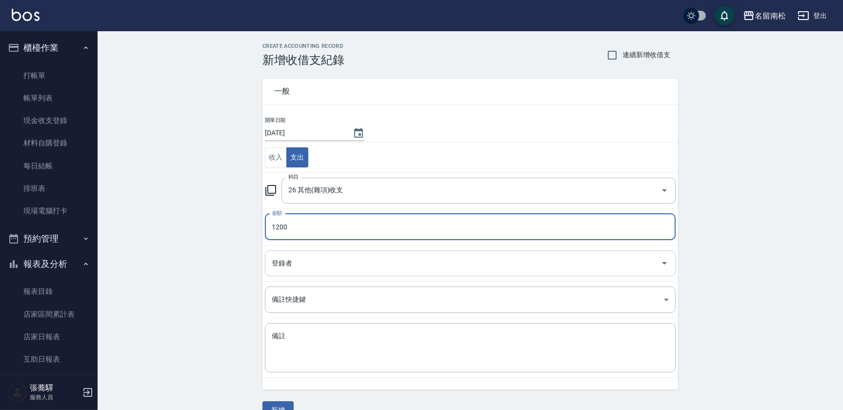
type input "1200"
click at [354, 263] on input "登錄者" at bounding box center [462, 263] width 387 height 17
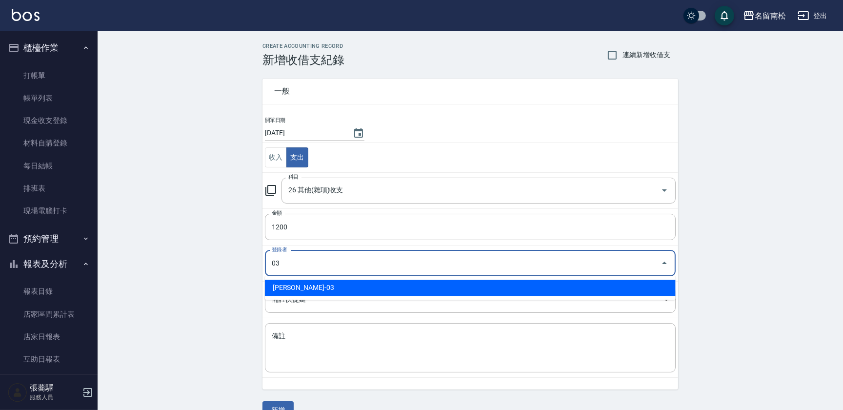
type input "[PERSON_NAME]-03"
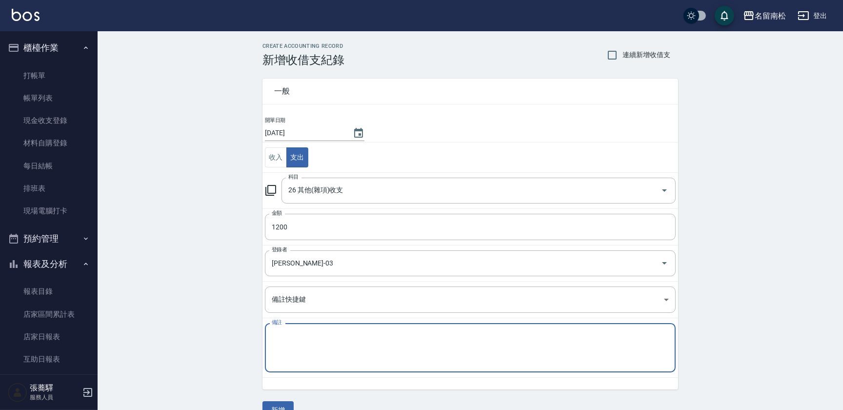
click at [320, 352] on textarea "備註" at bounding box center [470, 347] width 397 height 33
type textarea "贈1號淑芬.3號[PERSON_NAME][PERSON_NAME]"
click at [277, 404] on button "新增" at bounding box center [277, 410] width 31 height 18
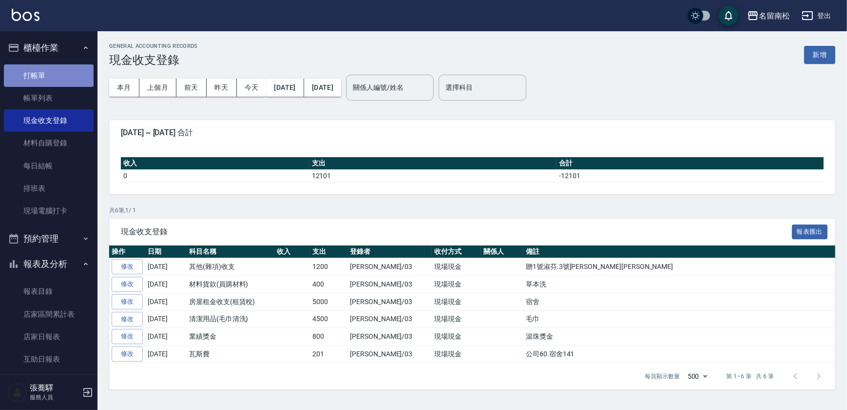
click at [64, 75] on link "打帳單" at bounding box center [49, 75] width 90 height 22
